Goal: Find specific page/section: Find specific page/section

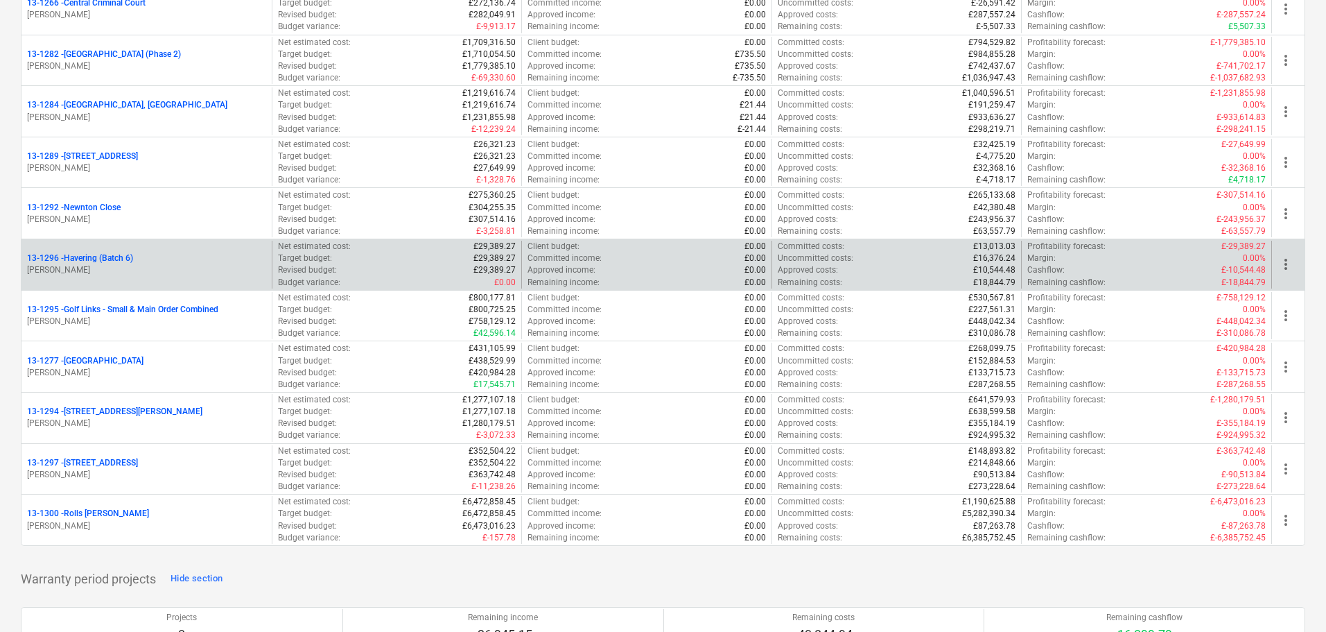
scroll to position [1595, 0]
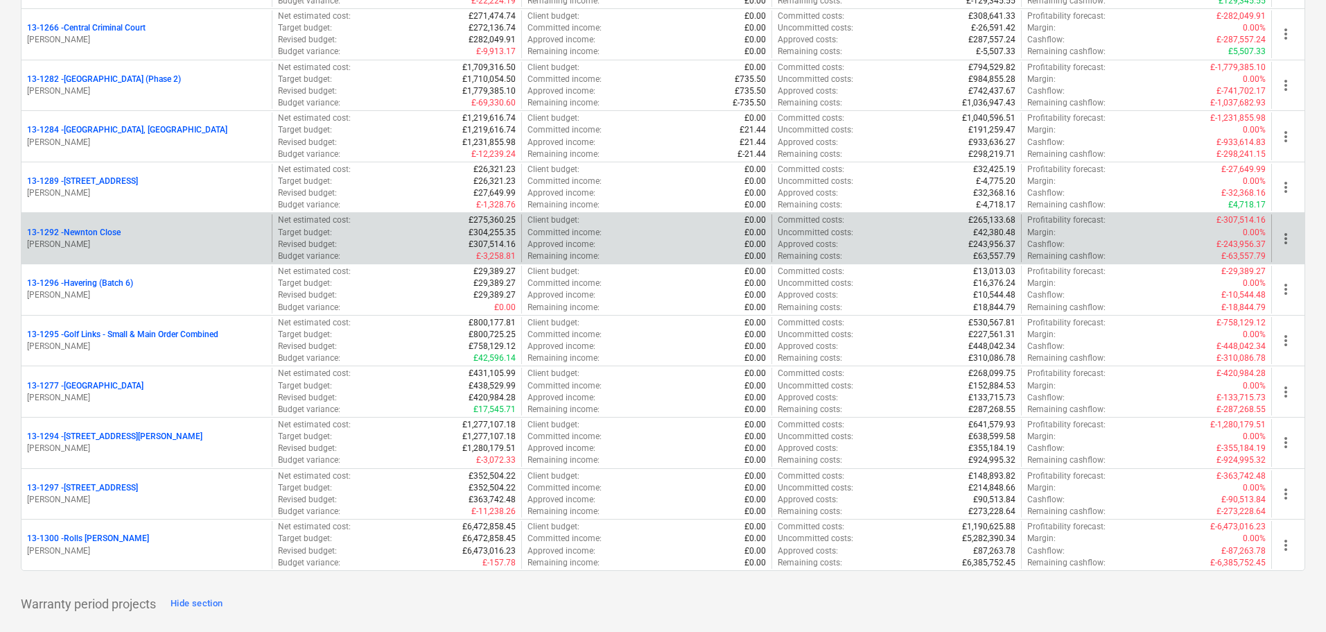
click at [175, 239] on p "[PERSON_NAME]" at bounding box center [146, 245] width 239 height 12
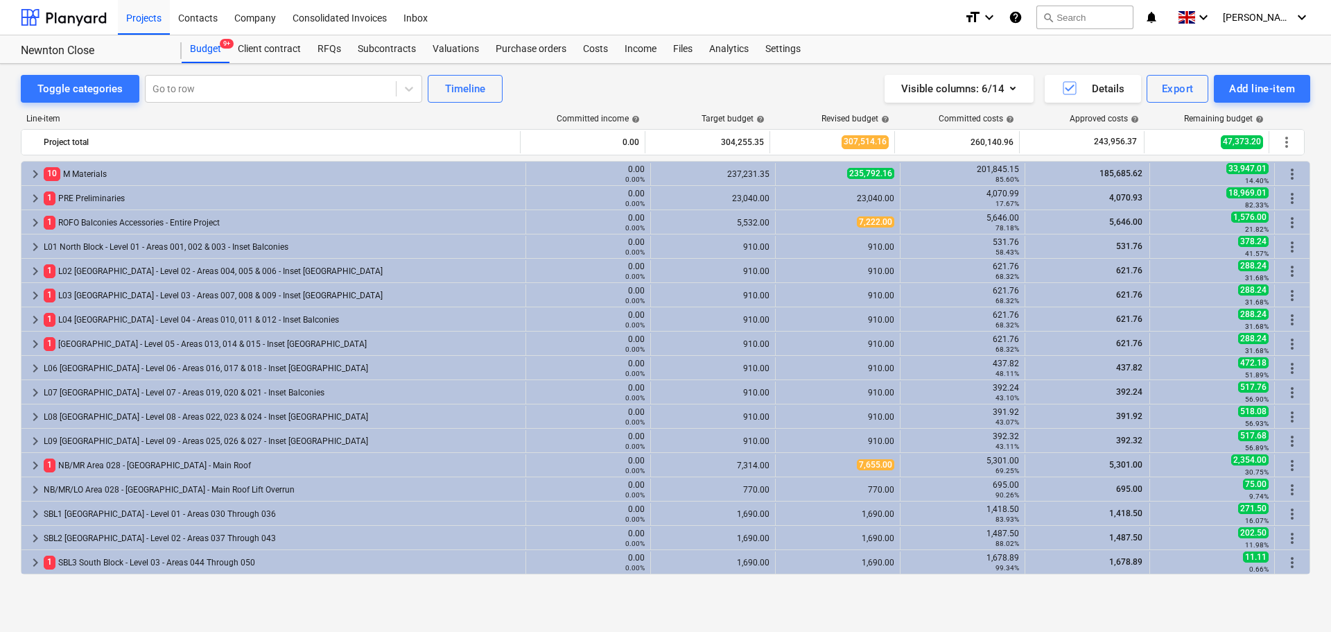
scroll to position [416, 0]
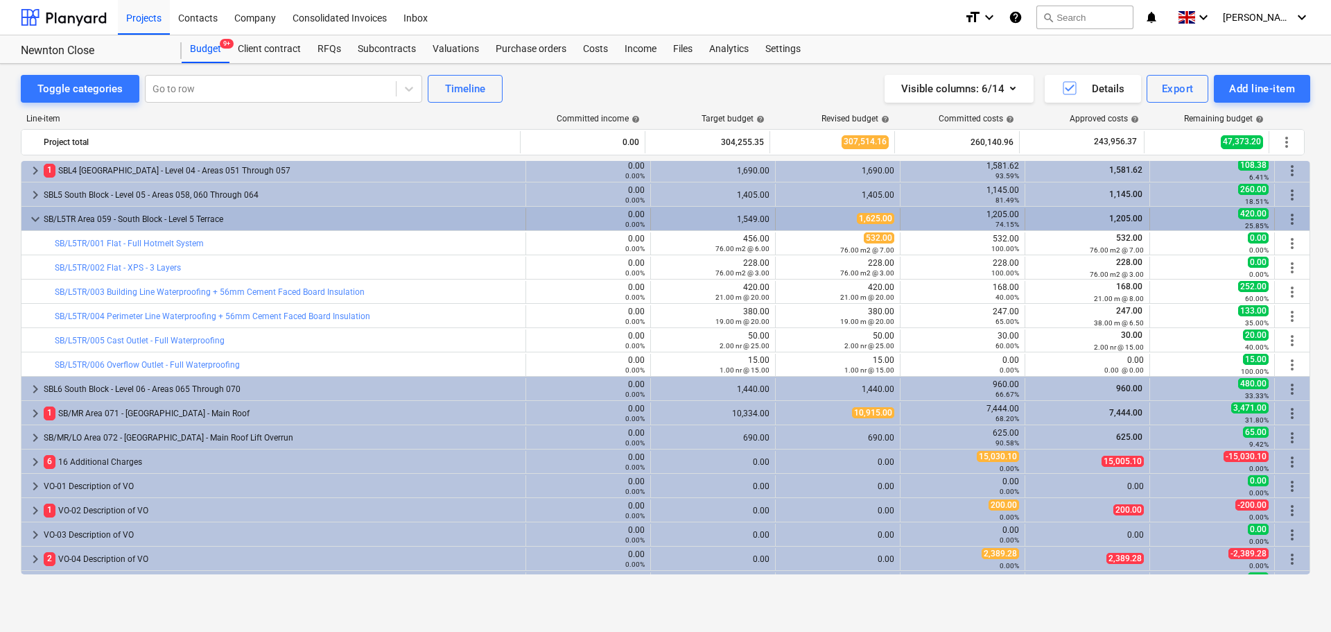
click at [83, 216] on div "SB/L5TR Area 059 - South Block - Level 5 Terrace" at bounding box center [282, 219] width 476 height 22
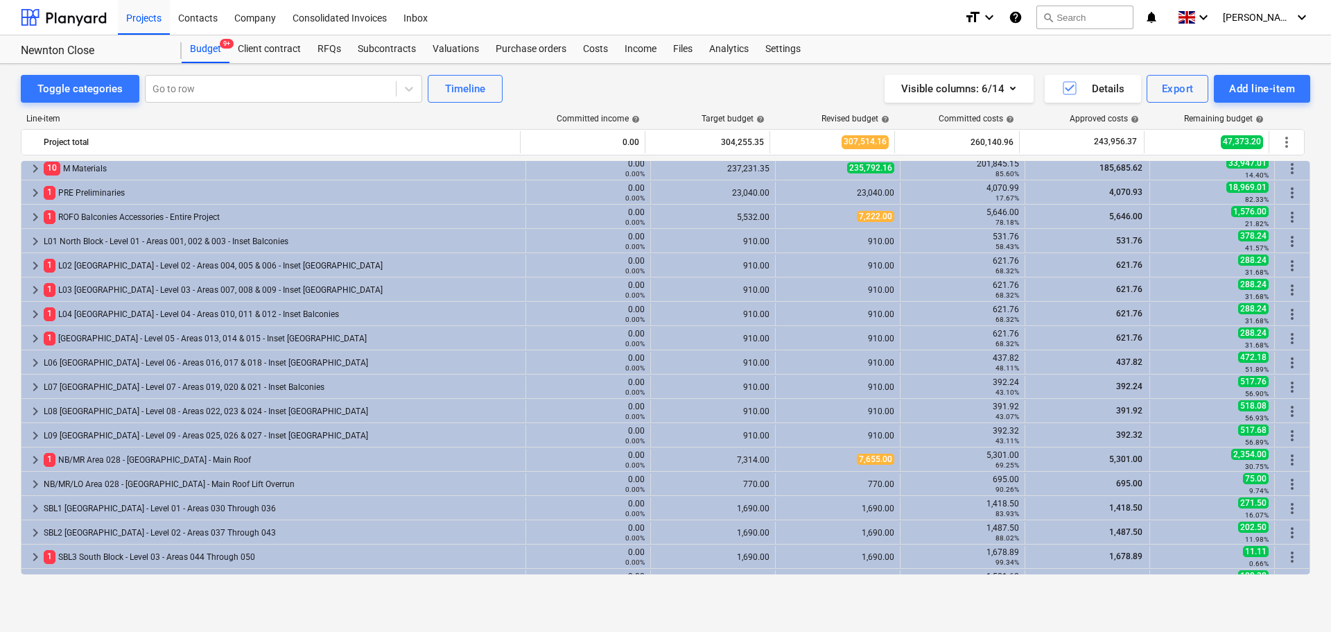
scroll to position [0, 0]
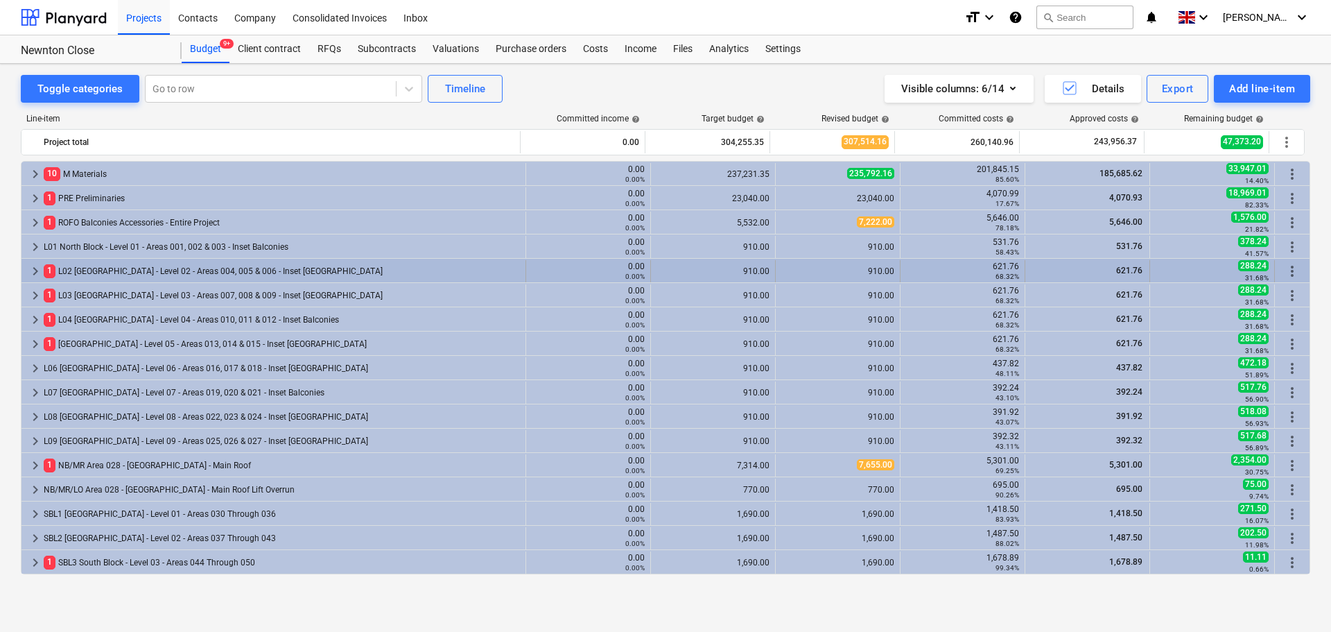
click at [130, 272] on div "1 L02 [GEOGRAPHIC_DATA] - Level 02 - Areas 004, 005 & 006 - Inset [GEOGRAPHIC_D…" at bounding box center [282, 271] width 476 height 22
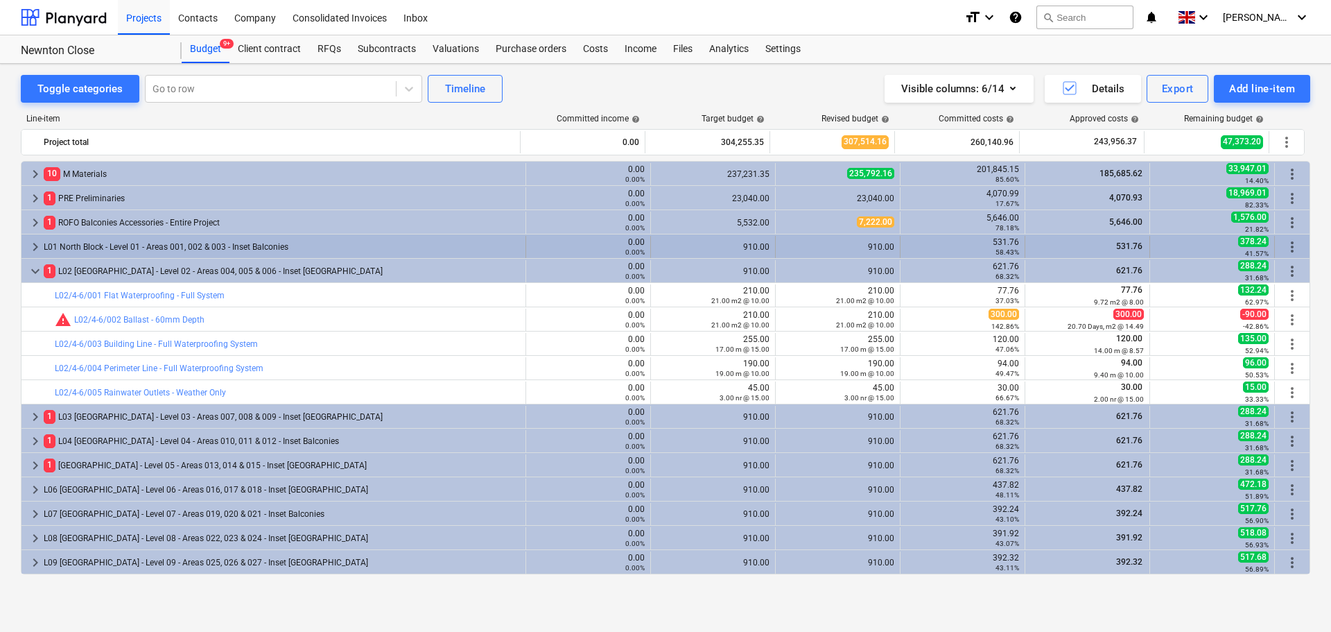
click at [162, 241] on div "L01 North Block - Level 01 - Areas 001, 002 & 003 - Inset Balconies" at bounding box center [282, 247] width 476 height 22
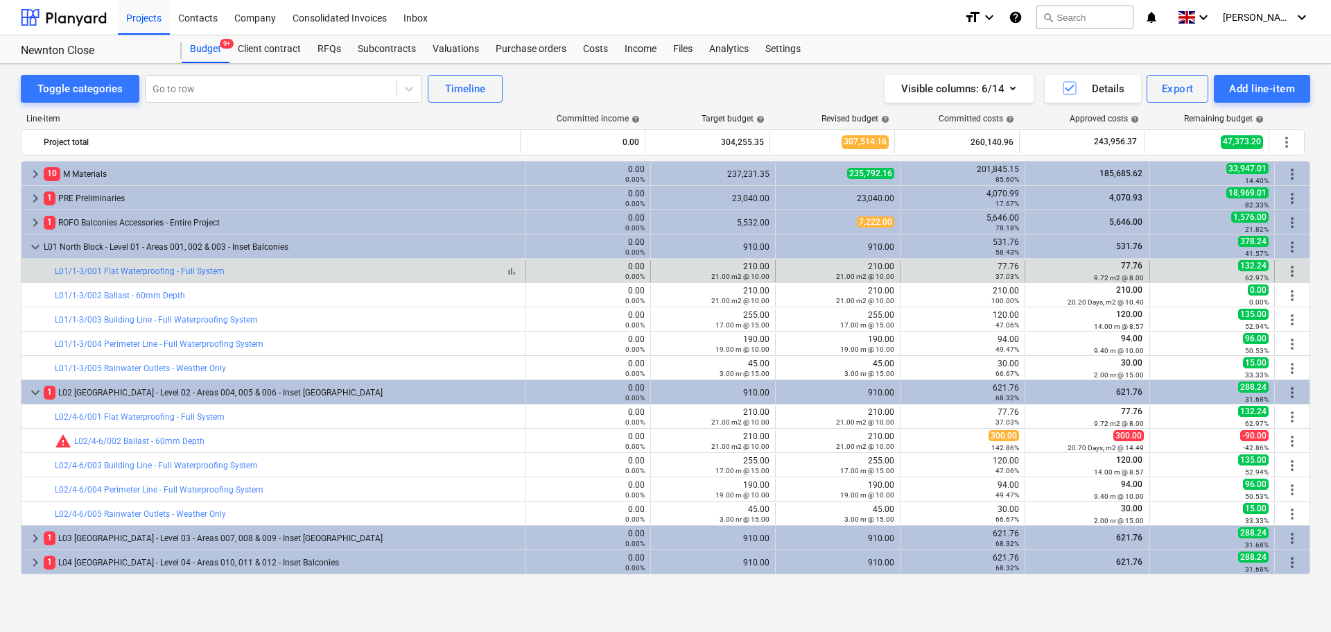
click at [285, 268] on div "bar_chart L01/1-3/001 Flat Waterproofing - Full System" at bounding box center [287, 271] width 465 height 10
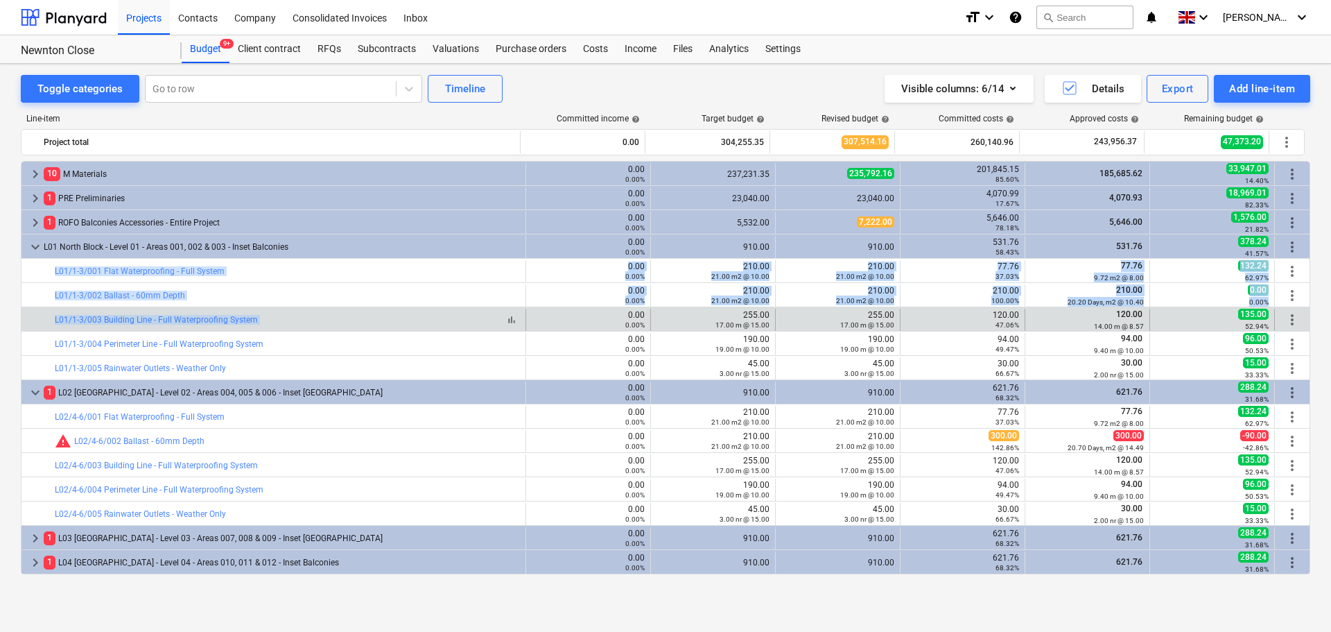
drag, startPoint x: 285, startPoint y: 268, endPoint x: 309, endPoint y: 319, distance: 55.8
click at [309, 319] on div "bar_chart L01/1-3/003 Building Line - Full Waterproofing System" at bounding box center [287, 320] width 465 height 10
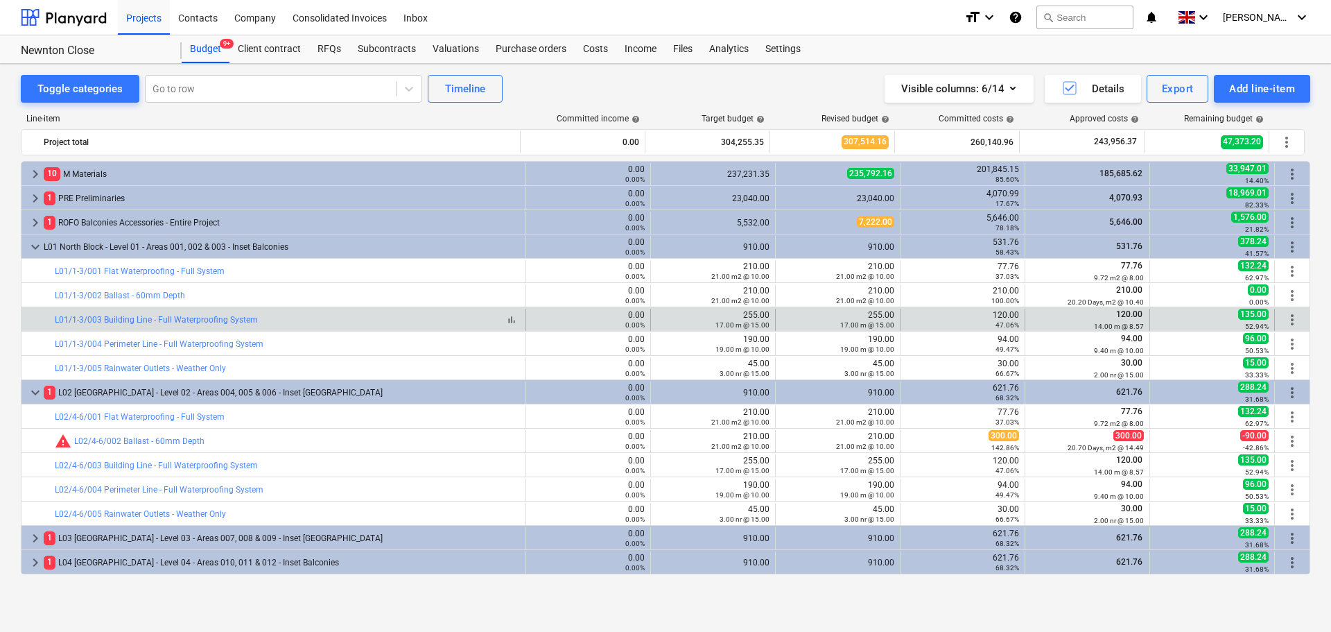
click at [309, 319] on div "bar_chart L01/1-3/003 Building Line - Full Waterproofing System" at bounding box center [287, 320] width 465 height 10
drag, startPoint x: 309, startPoint y: 319, endPoint x: 802, endPoint y: 327, distance: 493.7
click at [802, 327] on div "bar_chart L01/1-3/003 Building Line - Full Waterproofing System 0.00 0.00% edit…" at bounding box center [665, 320] width 1288 height 22
click at [807, 321] on div "17.00 m @ 15.00" at bounding box center [837, 325] width 113 height 10
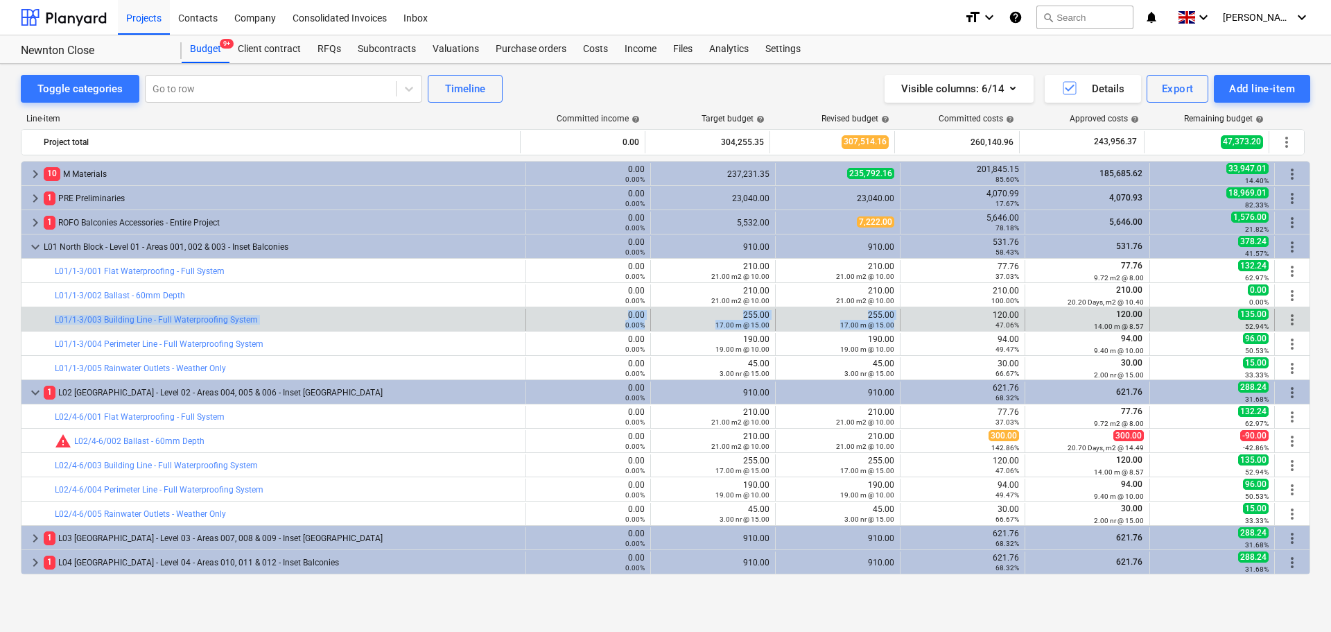
drag, startPoint x: 807, startPoint y: 321, endPoint x: 471, endPoint y: 312, distance: 336.4
click at [471, 312] on div "bar_chart L01/1-3/003 Building Line - Full Waterproofing System 0.00 0.00% edit…" at bounding box center [665, 320] width 1288 height 22
click at [469, 312] on div "bar_chart L01/1-3/003 Building Line - Full Waterproofing System" at bounding box center [287, 320] width 465 height 22
